Goal: Use online tool/utility: Utilize a website feature to perform a specific function

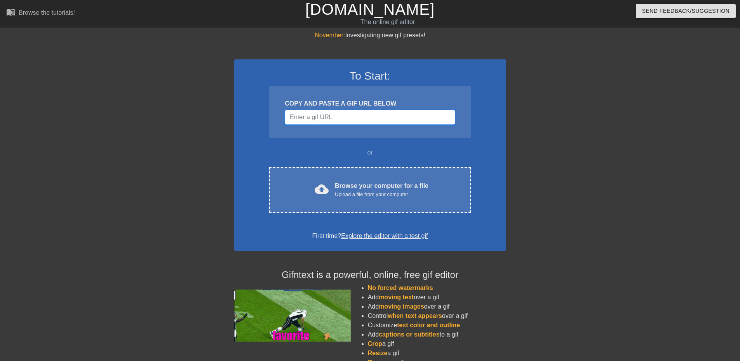
click at [327, 116] on input "Username" at bounding box center [370, 117] width 170 height 15
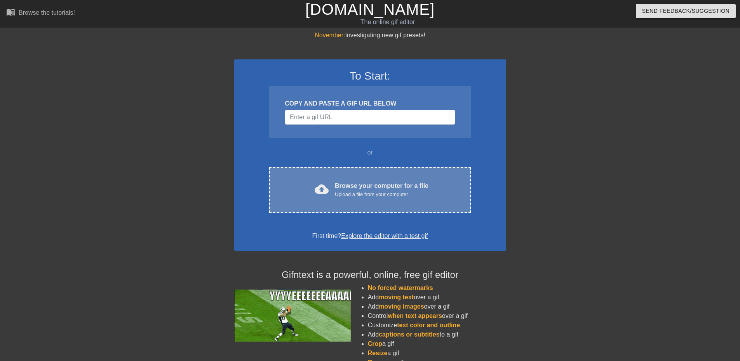
click at [340, 181] on div "Browse your computer for a file Upload a file from your computer" at bounding box center [382, 189] width 94 height 17
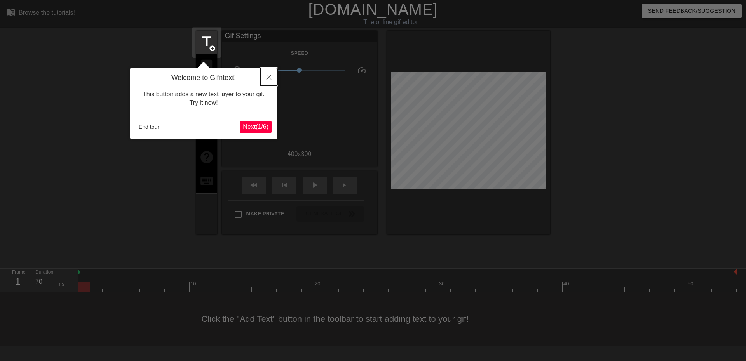
click at [273, 76] on button "Close" at bounding box center [268, 77] width 17 height 18
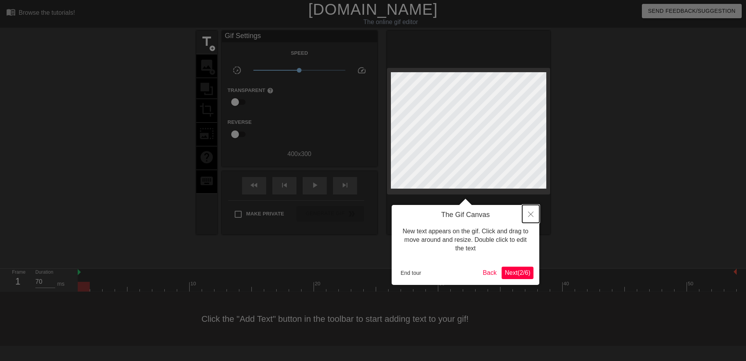
click at [534, 212] on button "Close" at bounding box center [530, 214] width 17 height 18
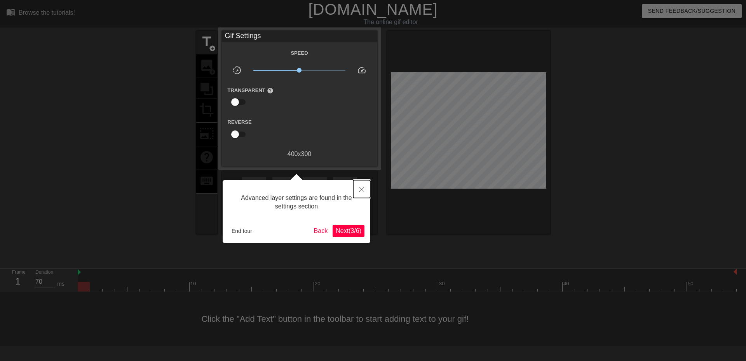
click at [363, 196] on button "Close" at bounding box center [361, 189] width 17 height 18
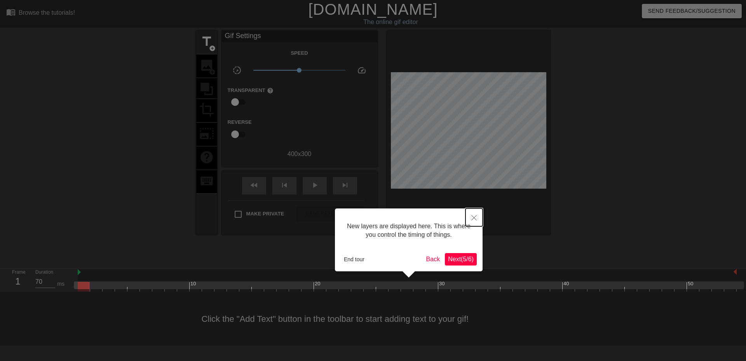
click at [474, 213] on button "Close" at bounding box center [473, 218] width 17 height 18
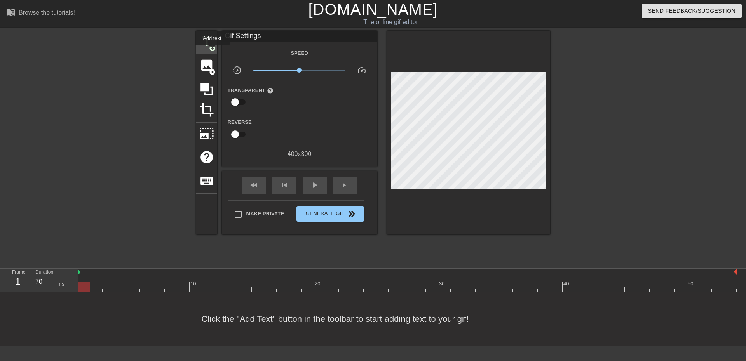
click at [212, 51] on span "add_circle" at bounding box center [212, 48] width 7 height 7
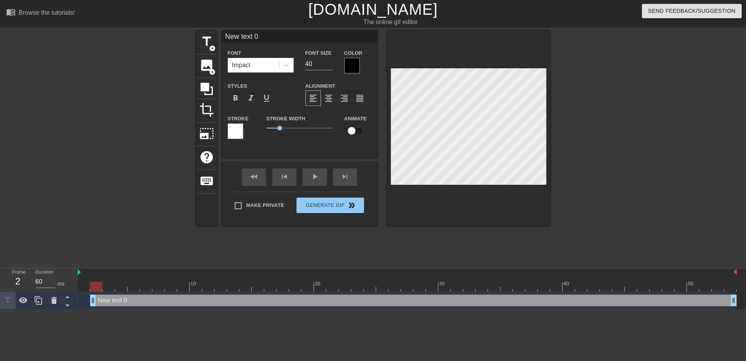
type input "70"
drag, startPoint x: 83, startPoint y: 302, endPoint x: 64, endPoint y: 323, distance: 28.3
click at [64, 309] on html "menu_book Browse the tutorials! [DOMAIN_NAME] The online gif editor Send Feedba…" at bounding box center [373, 154] width 746 height 309
type input "ء"
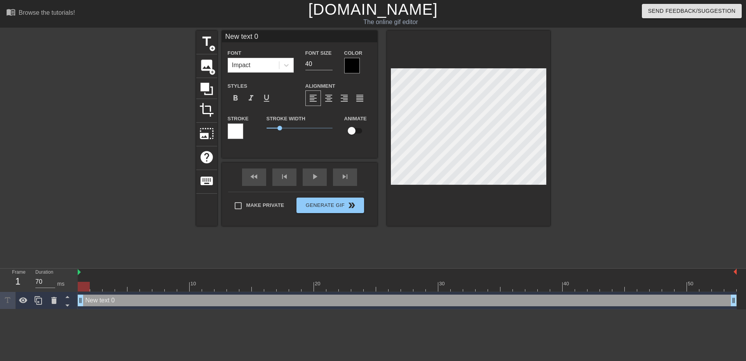
type textarea "ء"
type input "و"
type textarea "و"
type input "وا"
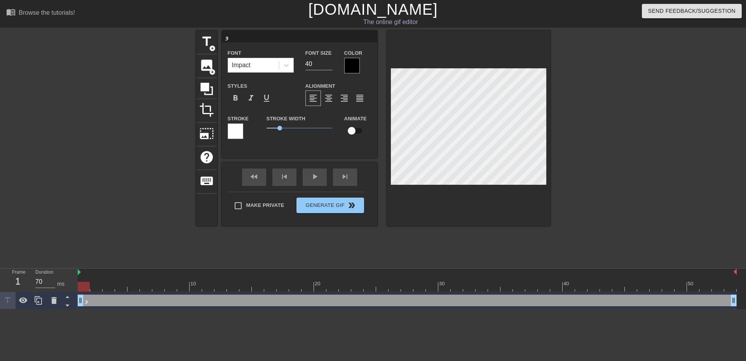
type textarea "وا"
type input "وان"
type textarea "وان"
type input "وانا"
type textarea "وانا"
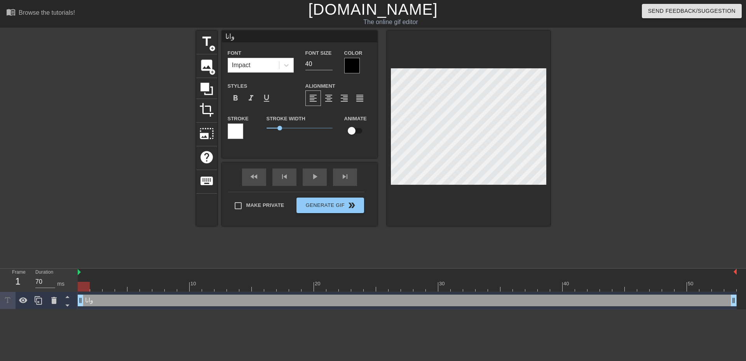
type input "وانا"
type textarea "وانا"
type input "وانا ق"
type textarea "وانا ق"
type input "وانا قا"
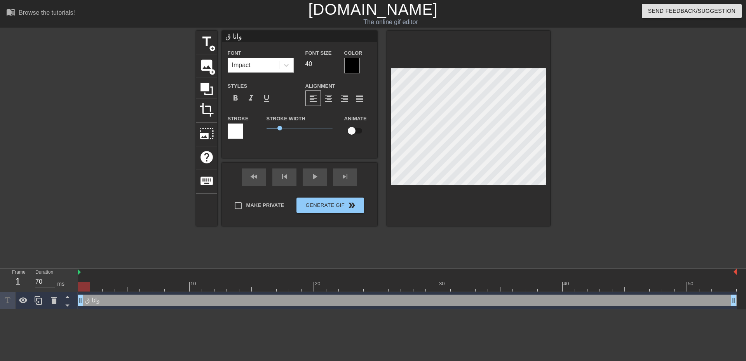
type textarea "وانا قا"
type input "وانا قاع"
type textarea "وانا قاع"
type input "وانا قاعد"
type textarea "وانا قاعد"
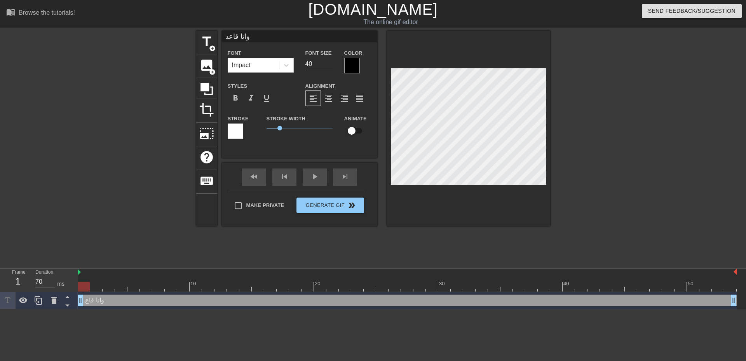
type input "وانا قاعد"
type textarea "وانا قاعد"
type input "وانا قاعد ا"
type textarea "وانا قاعد ا"
type input "وانا قاعد اه"
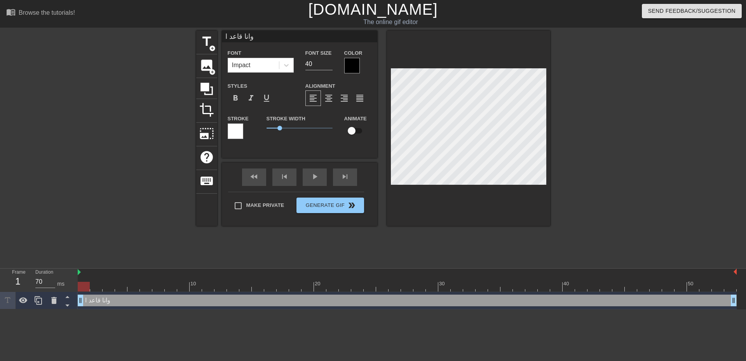
type textarea "وانا قاعد اه"
type input "وانا قاعد اهب"
type textarea "وانا قاعد اهب"
type input "وانا قاعد اهبل"
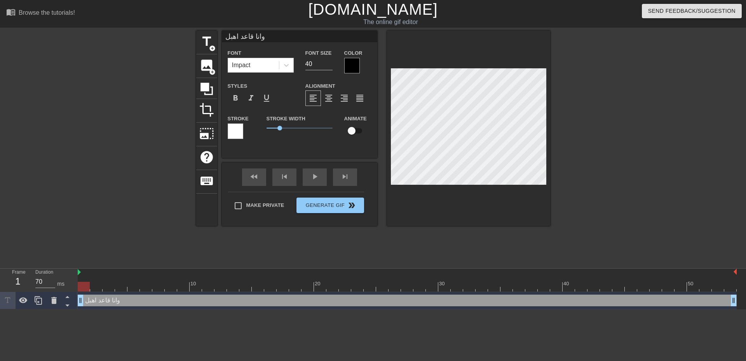
type textarea "وانا قاعد اهبل"
click at [291, 65] on div at bounding box center [286, 65] width 14 height 14
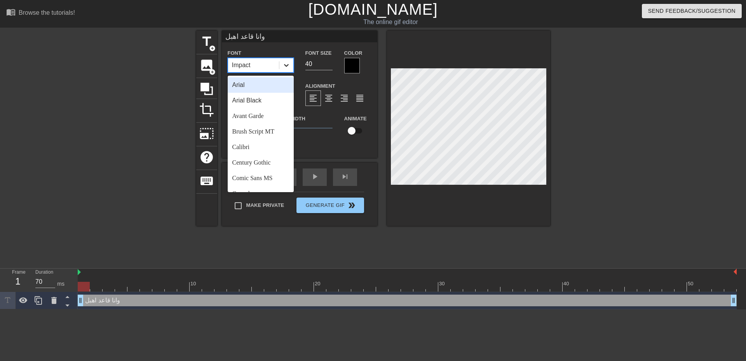
click at [291, 65] on div at bounding box center [286, 65] width 14 height 14
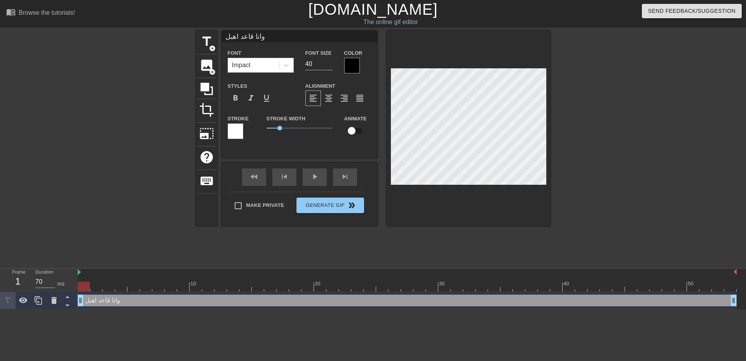
click at [353, 66] on div at bounding box center [352, 66] width 16 height 16
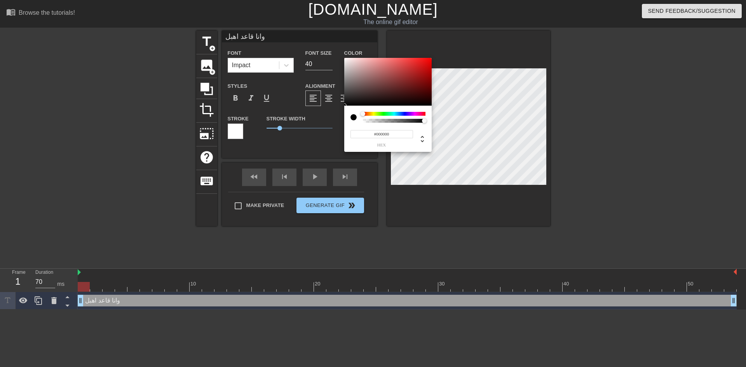
click at [423, 113] on div at bounding box center [394, 114] width 63 height 4
type input "#E30734"
click at [429, 63] on div at bounding box center [387, 82] width 87 height 48
click at [429, 63] on div at bounding box center [428, 63] width 5 height 5
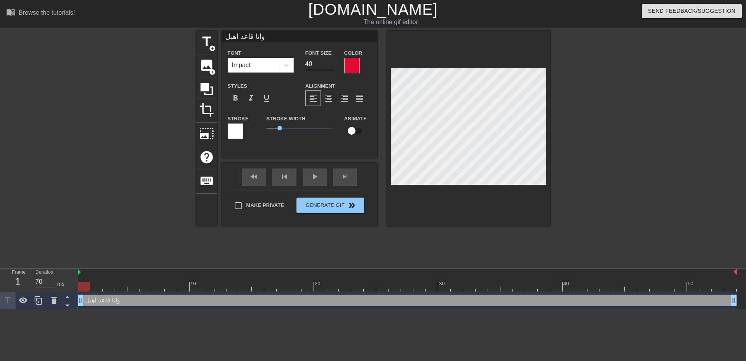
click at [55, 127] on div "title add_circle image add_circle crop photo_size_select_large help keyboard وا…" at bounding box center [373, 147] width 746 height 233
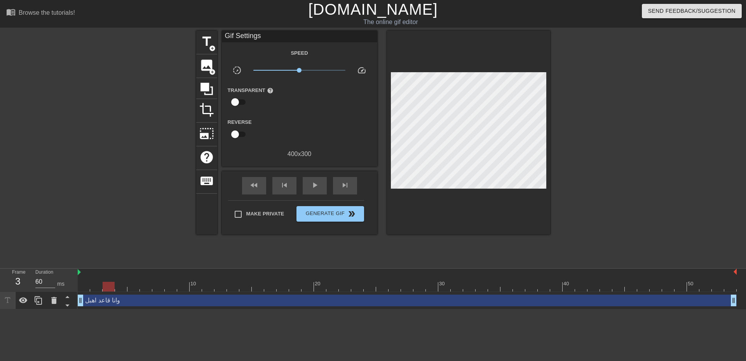
type input "70"
drag, startPoint x: 88, startPoint y: 288, endPoint x: 64, endPoint y: 287, distance: 24.1
click at [64, 287] on div "Frame 1 Duration 70 ms 10 20 30 40 50 وانا قاعد اهبل drag_handle drag_handle" at bounding box center [373, 289] width 746 height 41
click at [346, 214] on span "Generate Gif double_arrow" at bounding box center [329, 213] width 61 height 9
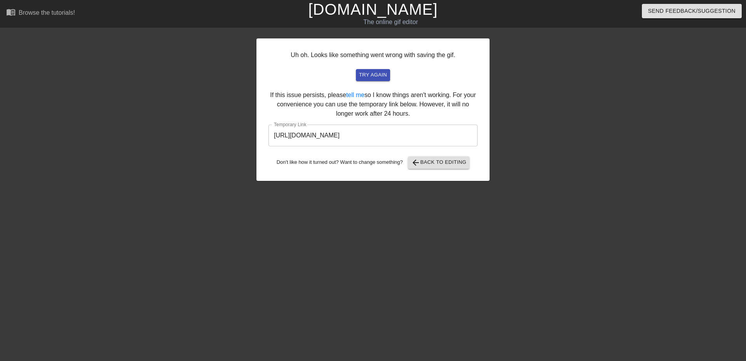
click at [375, 139] on input "[URL][DOMAIN_NAME]" at bounding box center [372, 136] width 209 height 22
